Goal: Task Accomplishment & Management: Manage account settings

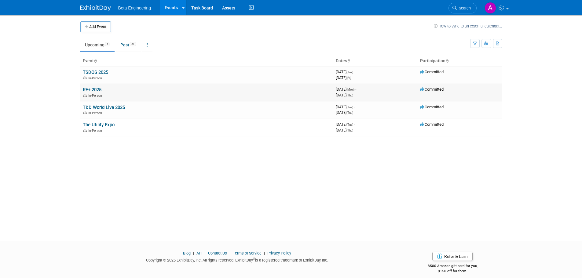
click at [97, 90] on link "RE+ 2025" at bounding box center [92, 89] width 19 height 5
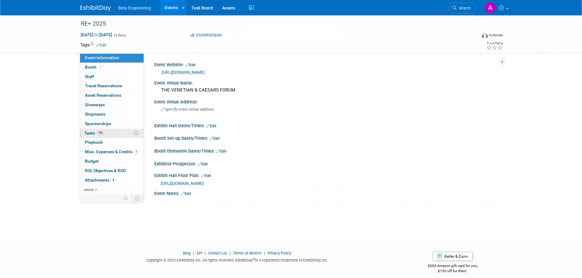
click at [88, 129] on link "75% Tasks 75%" at bounding box center [112, 133] width 64 height 9
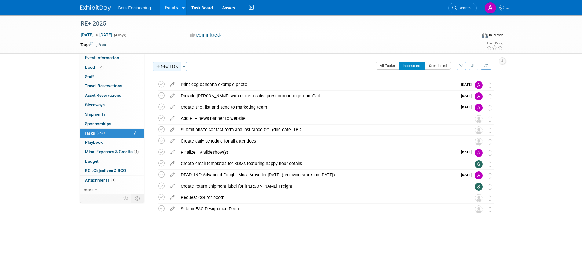
click at [169, 65] on button "New Task" at bounding box center [167, 67] width 28 height 10
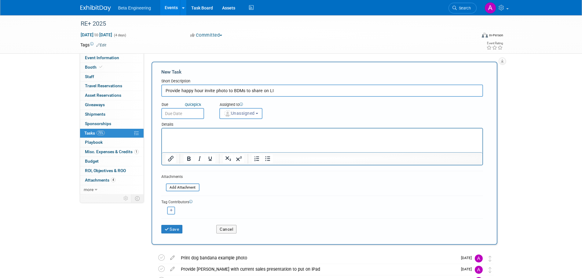
type input "Provide happy hour invite photo to BDMs to share on LI"
click at [196, 115] on input "text" at bounding box center [182, 113] width 43 height 11
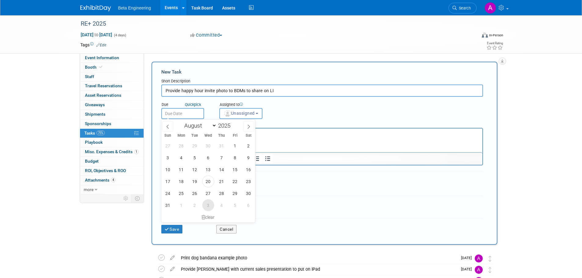
click at [210, 208] on span "3" at bounding box center [208, 205] width 12 height 12
type input "Sep 3, 2025"
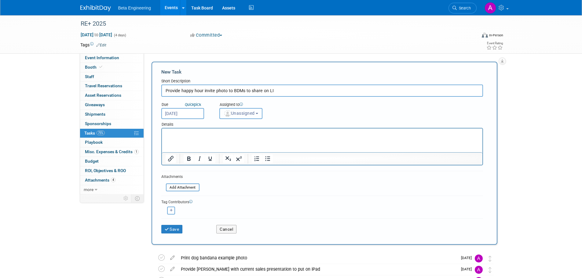
click at [239, 111] on span "Unassigned" at bounding box center [239, 113] width 31 height 5
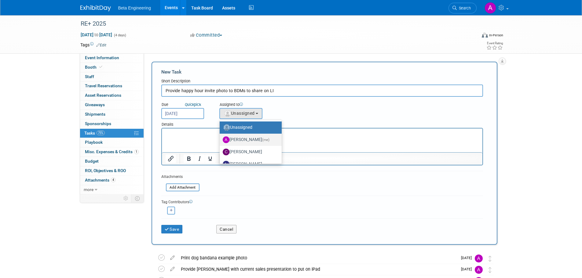
click at [241, 136] on label "Anne Mertens (me)" at bounding box center [249, 140] width 53 height 10
click at [221, 137] on input "Anne Mertens (me)" at bounding box center [219, 139] width 4 height 4
select select "6ff3d987-10bc-4a7b-8953-bf24971659f4"
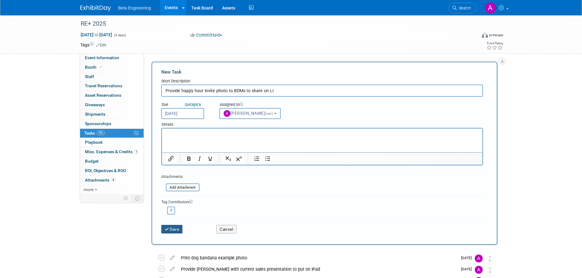
click at [173, 228] on button "Save" at bounding box center [171, 229] width 21 height 9
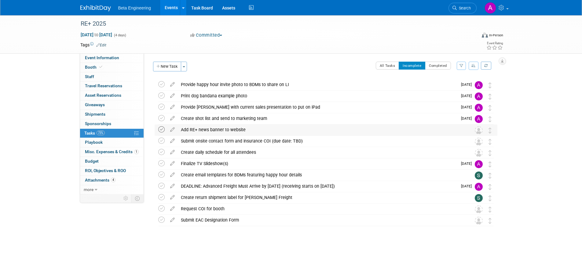
click at [163, 130] on icon at bounding box center [161, 129] width 6 height 6
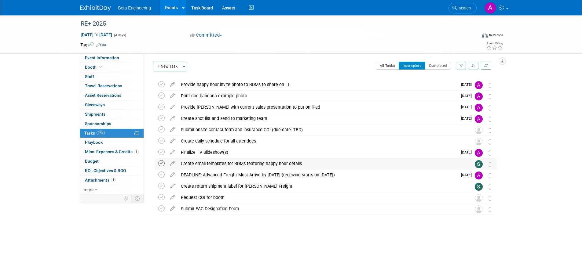
click at [162, 164] on icon at bounding box center [161, 163] width 6 height 6
